Goal: Navigation & Orientation: Find specific page/section

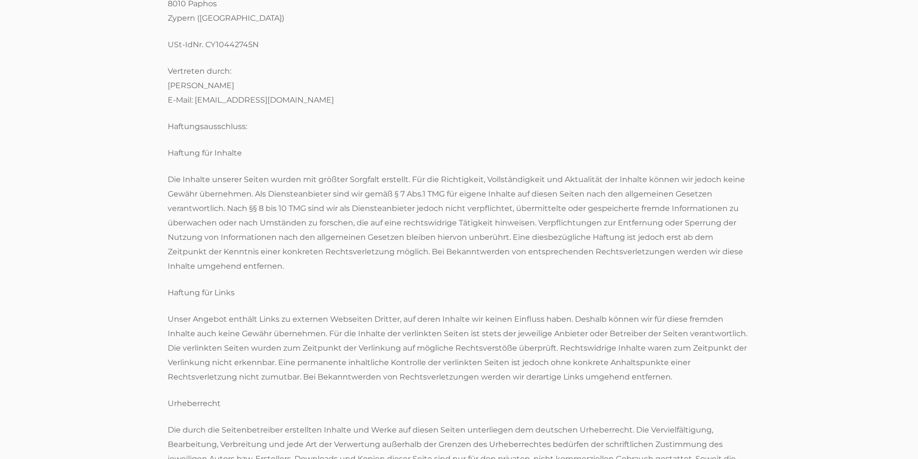
scroll to position [320, 0]
drag, startPoint x: 399, startPoint y: 178, endPoint x: 518, endPoint y: 163, distance: 119.9
click at [518, 163] on div "Impressum [PERSON_NAME] KUEMPEL GROWTH PARTNERS LTD c/[PERSON_NAME] [STREET_ADD…" at bounding box center [459, 340] width 583 height 1094
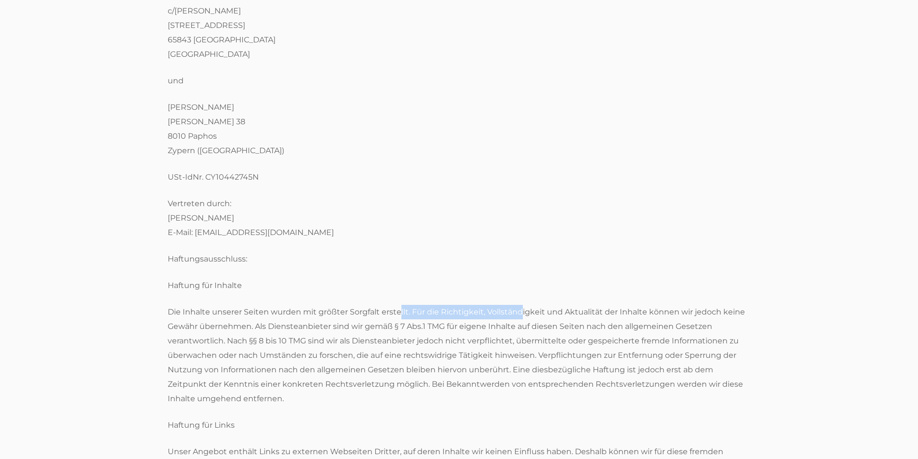
scroll to position [0, 0]
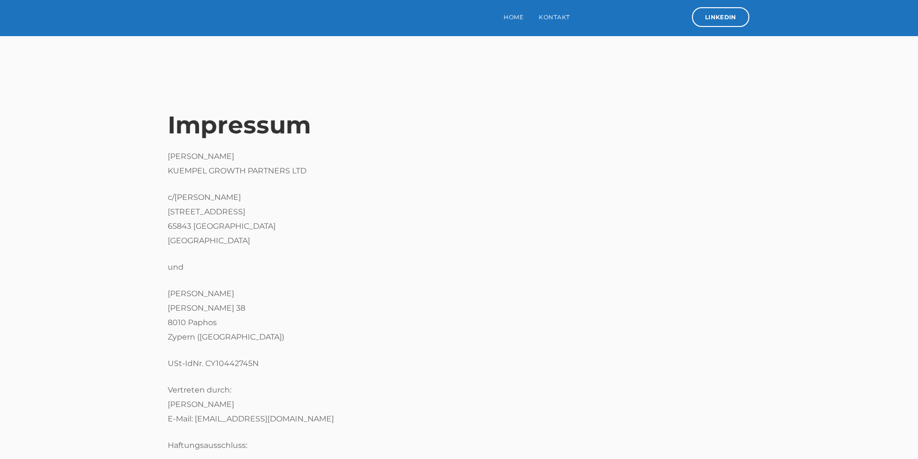
click at [623, 19] on link "Agenturdienstleistung" at bounding box center [629, 17] width 103 height 34
click at [513, 20] on link "Home" at bounding box center [513, 17] width 35 height 34
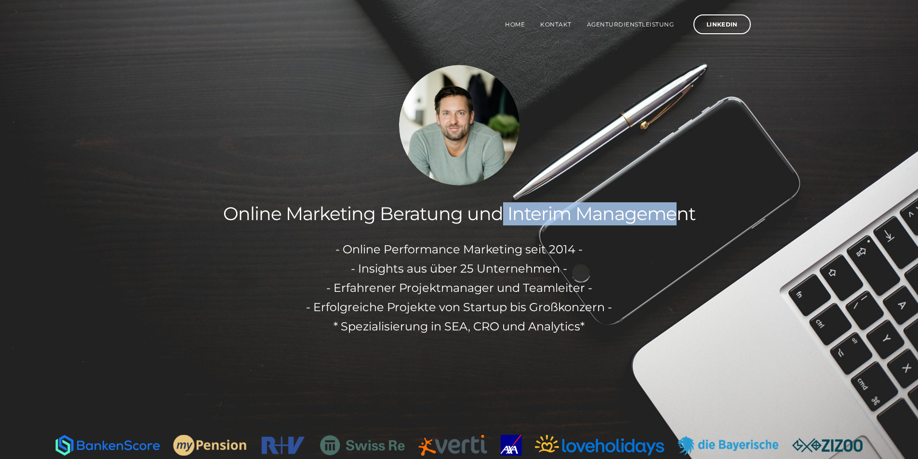
drag, startPoint x: 540, startPoint y: 214, endPoint x: 682, endPoint y: 212, distance: 142.7
click at [682, 212] on h2 "Online Marketing Beratung und Interim Management" at bounding box center [459, 213] width 918 height 23
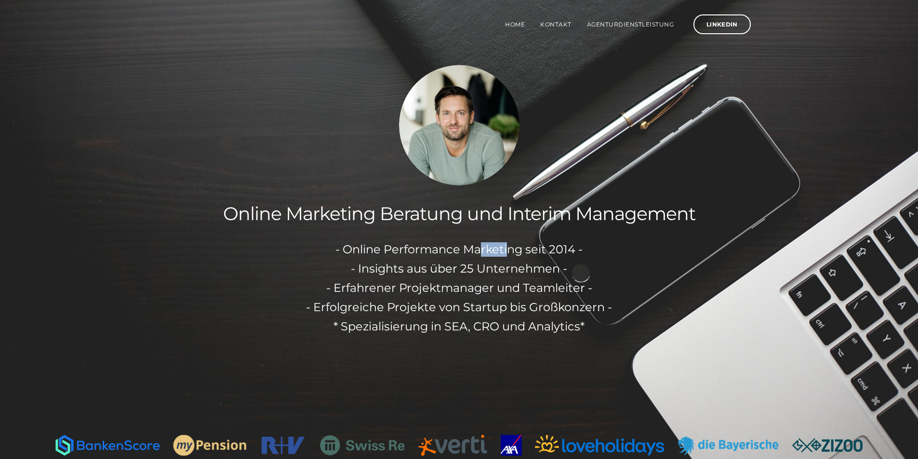
drag, startPoint x: 480, startPoint y: 252, endPoint x: 534, endPoint y: 248, distance: 54.1
click at [534, 248] on p "- Online Performance Marketing seit 2014 -" at bounding box center [459, 245] width 918 height 31
click at [550, 248] on p "- Online Performance Marketing seit 2014 -" at bounding box center [459, 245] width 918 height 31
click at [474, 246] on p "- Online Performance Marketing seit 2014 -" at bounding box center [459, 245] width 918 height 31
click at [520, 248] on p "- Online Performance Marketing seit 2014 -" at bounding box center [459, 245] width 918 height 31
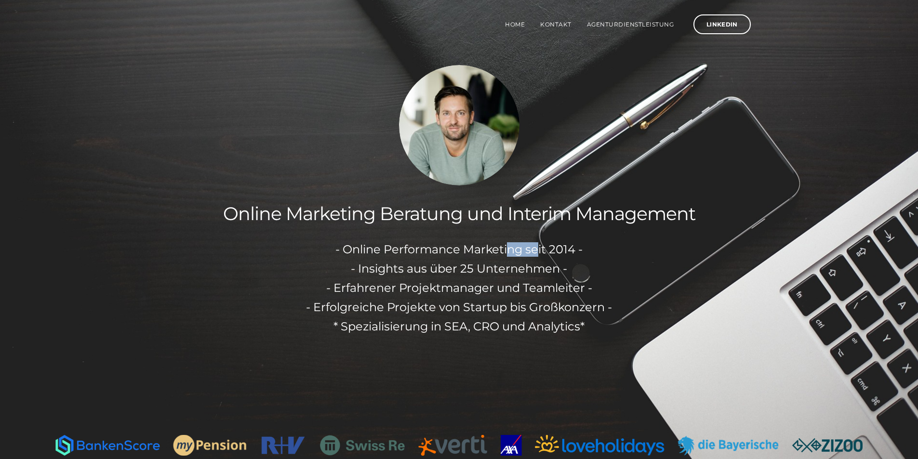
drag, startPoint x: 537, startPoint y: 248, endPoint x: 493, endPoint y: 248, distance: 43.9
click at [494, 248] on p "- Online Performance Marketing seit 2014 -" at bounding box center [459, 245] width 918 height 31
drag, startPoint x: 391, startPoint y: 273, endPoint x: 510, endPoint y: 270, distance: 119.5
click at [462, 273] on p "- Insights aus über 25 Unternehmen -" at bounding box center [459, 271] width 918 height 19
click at [536, 268] on p "- Insights aus über 25 Unternehmen -" at bounding box center [459, 271] width 918 height 19
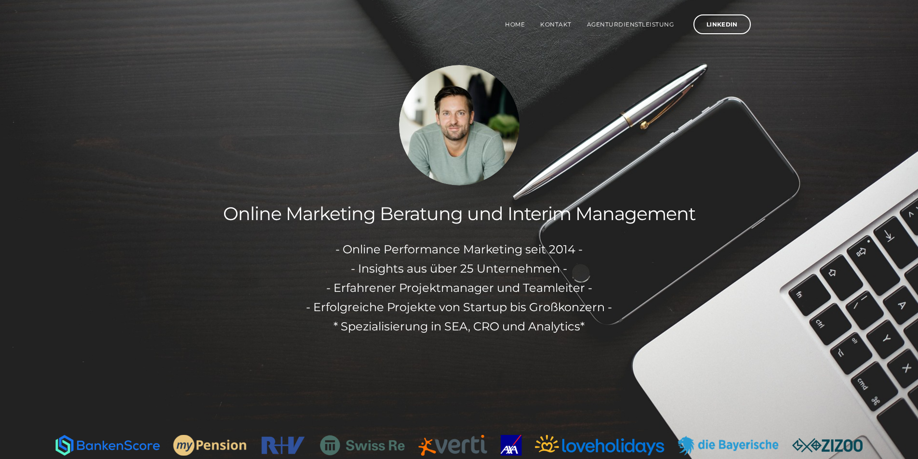
click at [469, 266] on p "- Insights aus über 25 Unternehmen -" at bounding box center [459, 271] width 918 height 19
click at [537, 262] on p "- Insights aus über 25 Unternehmen -" at bounding box center [459, 271] width 918 height 19
drag, startPoint x: 422, startPoint y: 290, endPoint x: 467, endPoint y: 291, distance: 44.8
click at [463, 291] on p "- Erfahrener Projektmanager und Teamleiter -" at bounding box center [459, 290] width 918 height 19
click at [499, 287] on p "- Erfahrener Projektmanager und Teamleiter -" at bounding box center [459, 290] width 918 height 19
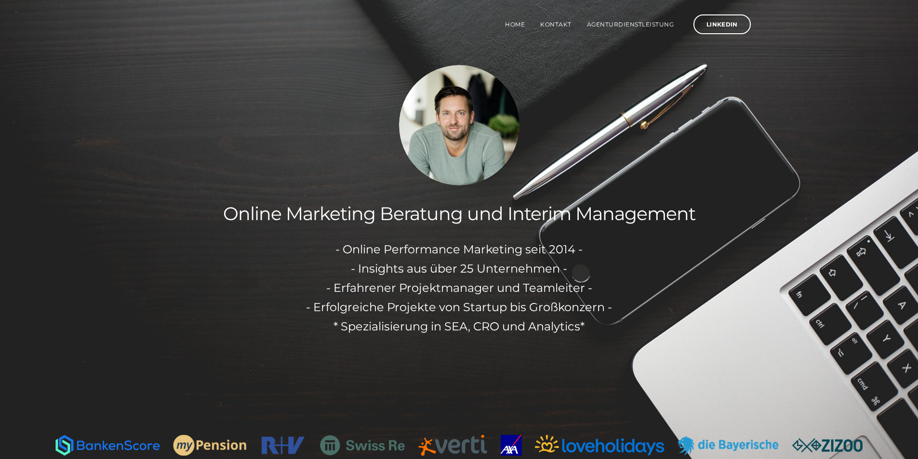
drag, startPoint x: 537, startPoint y: 281, endPoint x: 523, endPoint y: 284, distance: 13.7
click at [528, 284] on p "- Erfahrener Projektmanager und Teamleiter -" at bounding box center [459, 290] width 918 height 19
drag, startPoint x: 446, startPoint y: 287, endPoint x: 498, endPoint y: 287, distance: 52.5
click at [484, 287] on p "- Erfahrener Projektmanager und Teamleiter -" at bounding box center [459, 290] width 918 height 19
drag, startPoint x: 551, startPoint y: 282, endPoint x: 531, endPoint y: 285, distance: 20.0
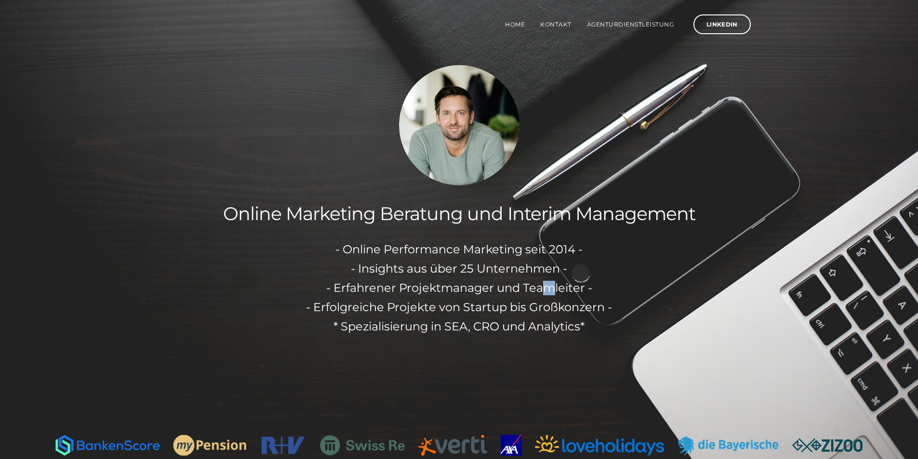
click at [532, 285] on p "- Erfahrener Projektmanager und Teamleiter -" at bounding box center [459, 290] width 918 height 19
click at [509, 289] on p "- Erfahrener Projektmanager und Teamleiter -" at bounding box center [459, 290] width 918 height 19
drag, startPoint x: 373, startPoint y: 310, endPoint x: 491, endPoint y: 311, distance: 117.6
click at [491, 311] on p "- Erfolgreiche Projekte von Startup bis Großkonzern -" at bounding box center [459, 309] width 918 height 19
click at [501, 312] on p "- Erfolgreiche Projekte von Startup bis Großkonzern -" at bounding box center [459, 309] width 918 height 19
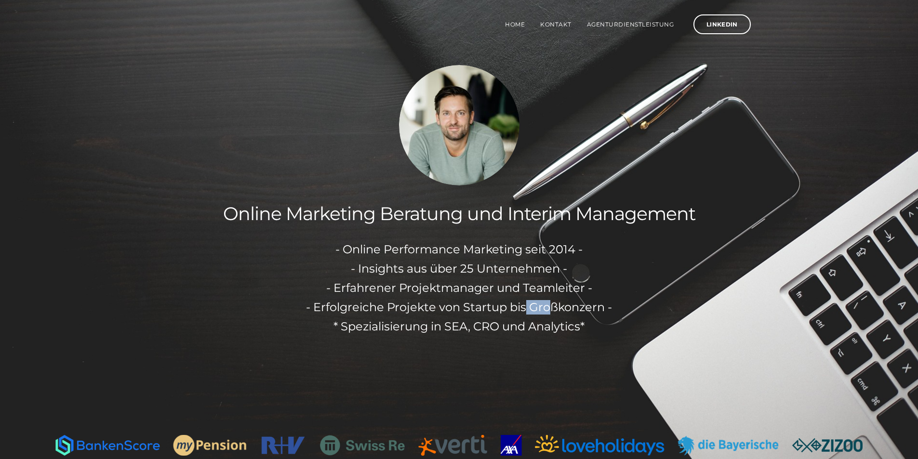
drag, startPoint x: 549, startPoint y: 312, endPoint x: 526, endPoint y: 311, distance: 23.1
click at [526, 311] on p "- Erfolgreiche Projekte von Startup bis Großkonzern -" at bounding box center [459, 309] width 918 height 19
click at [457, 332] on p "* Spezialisierung in SEA, CRO und Analytics*" at bounding box center [459, 329] width 918 height 19
drag, startPoint x: 503, startPoint y: 328, endPoint x: 532, endPoint y: 328, distance: 29.4
click at [531, 328] on p "* Spezialisierung in SEA, CRO und Analytics*" at bounding box center [459, 329] width 918 height 19
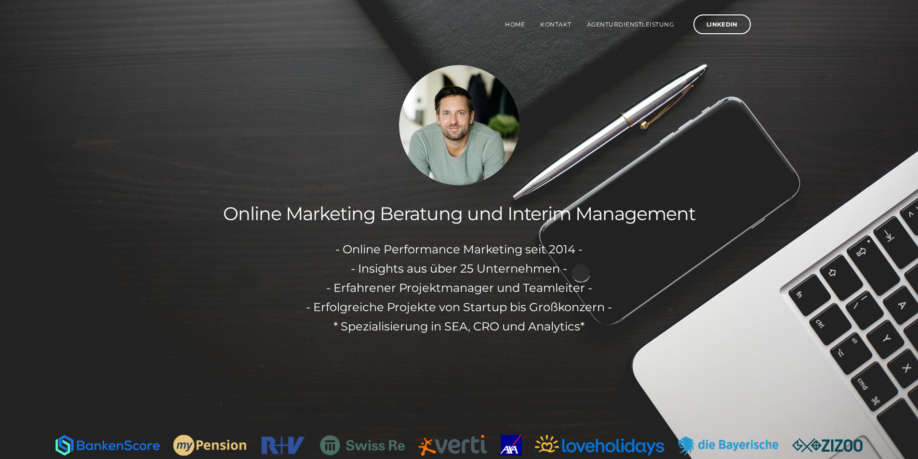
click at [560, 328] on p "* Spezialisierung in SEA, CRO und Analytics*" at bounding box center [459, 329] width 918 height 19
